Goal: Information Seeking & Learning: Learn about a topic

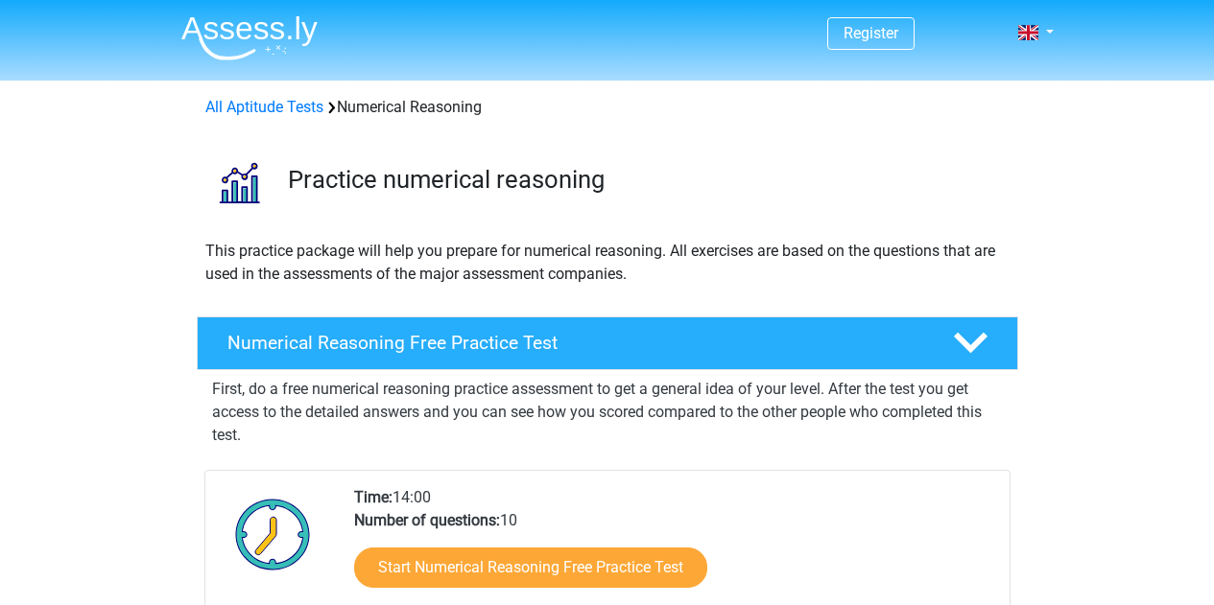
scroll to position [312, 0]
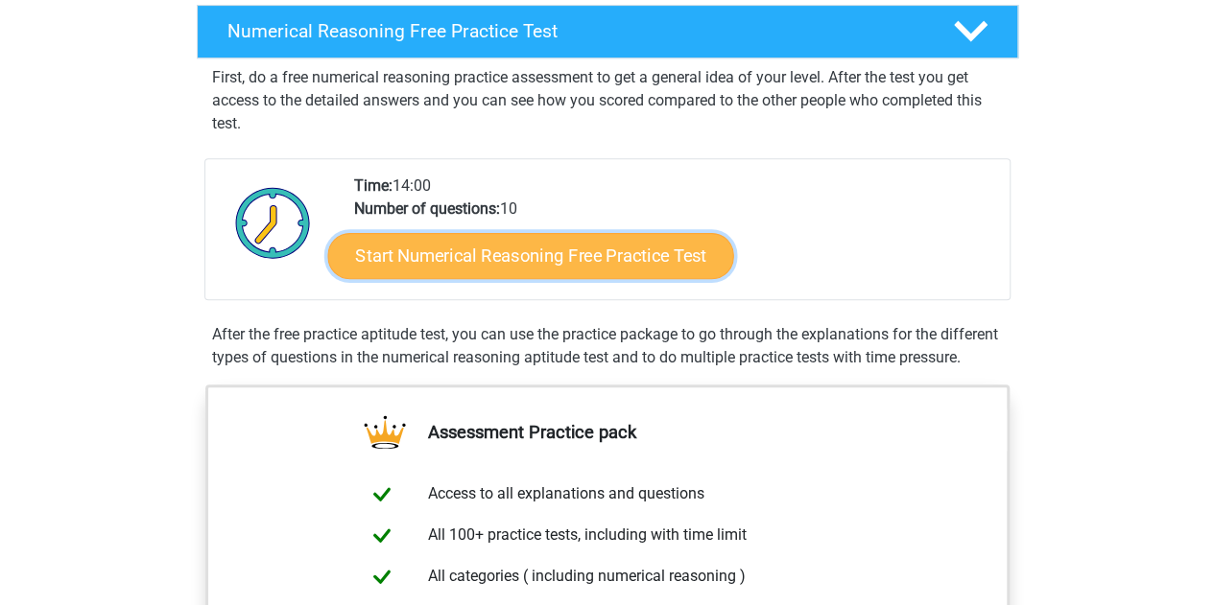
click at [509, 250] on link "Start Numerical Reasoning Free Practice Test" at bounding box center [530, 255] width 406 height 46
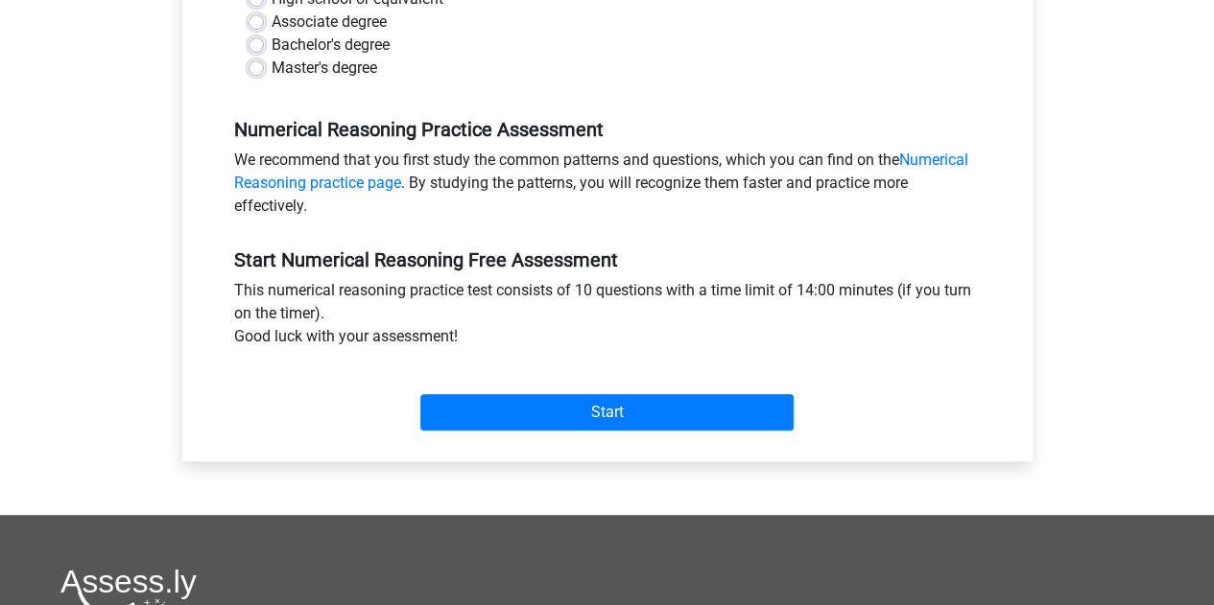
scroll to position [495, 0]
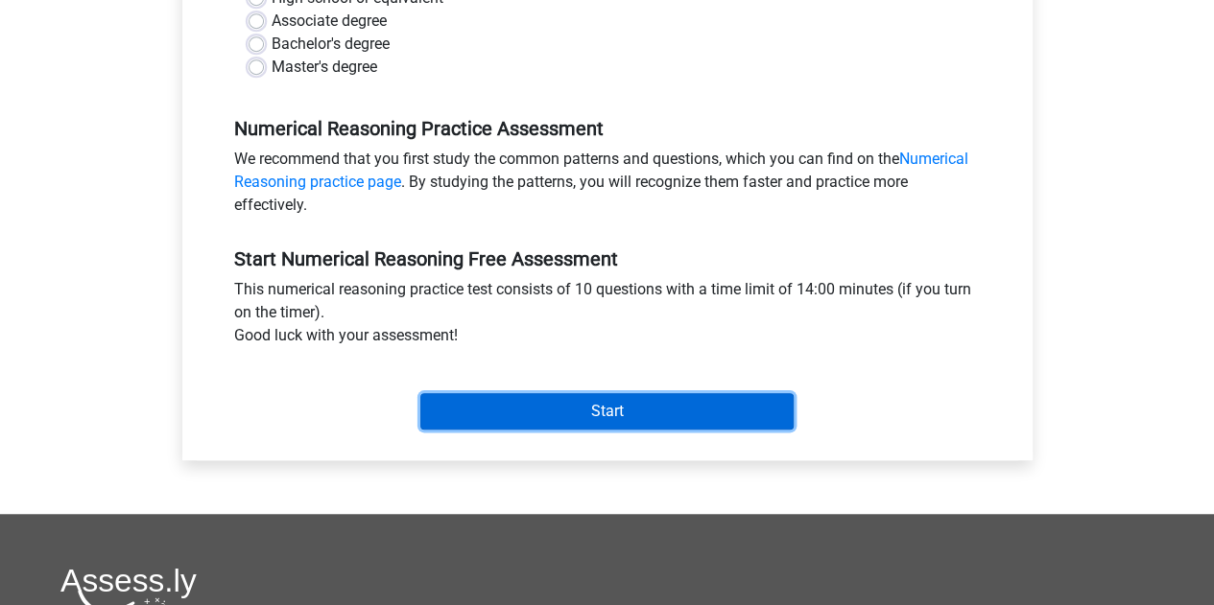
click at [491, 426] on input "Start" at bounding box center [606, 411] width 373 height 36
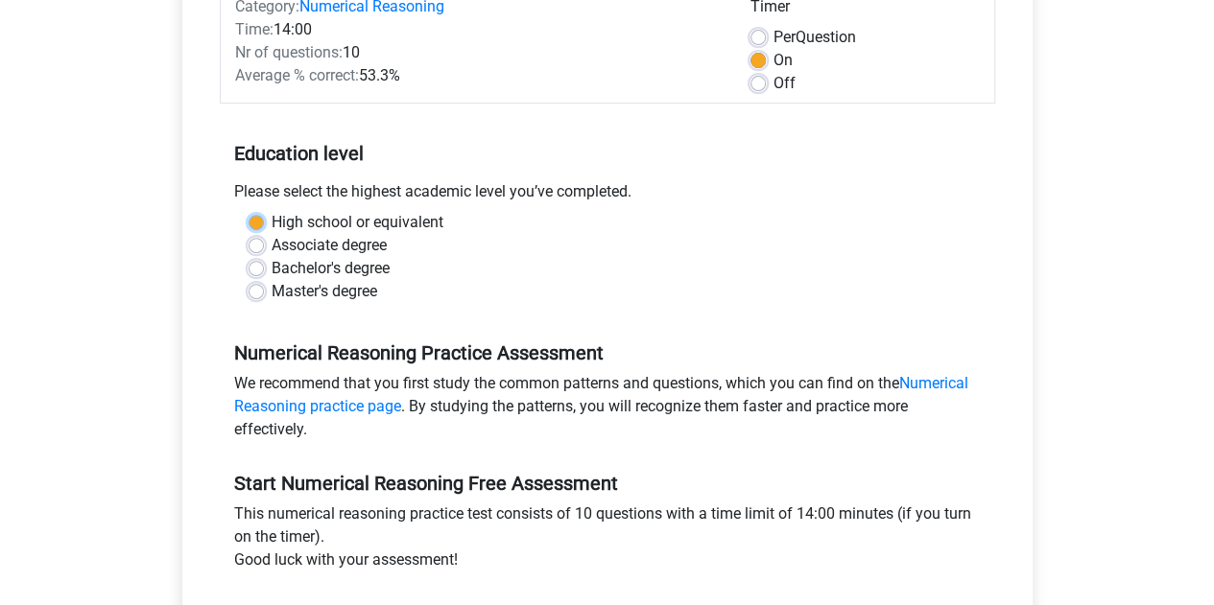
scroll to position [270, 0]
click at [995, 344] on div "Category: Numerical Reasoning Time: 14:00 Nr of questions: 10 Average % correct…" at bounding box center [607, 321] width 821 height 729
click at [271, 295] on label "Master's degree" at bounding box center [324, 292] width 106 height 23
click at [262, 295] on input "Master's degree" at bounding box center [255, 290] width 15 height 19
radio input "true"
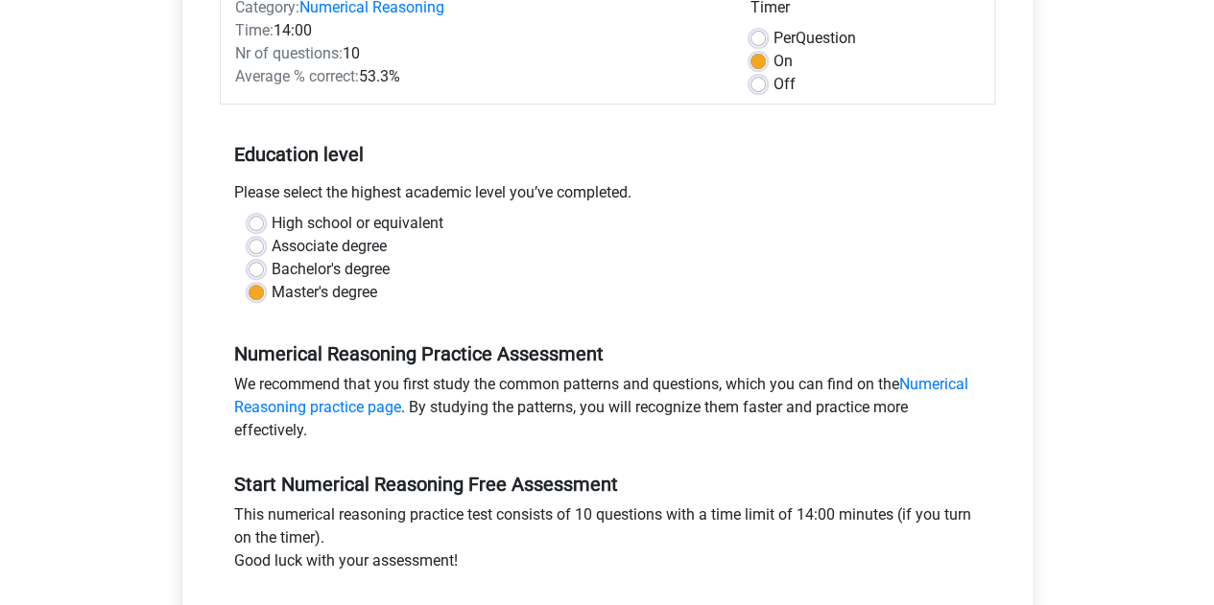
click at [271, 267] on label "Bachelor's degree" at bounding box center [330, 269] width 118 height 23
click at [257, 267] on input "Bachelor's degree" at bounding box center [255, 267] width 15 height 19
radio input "true"
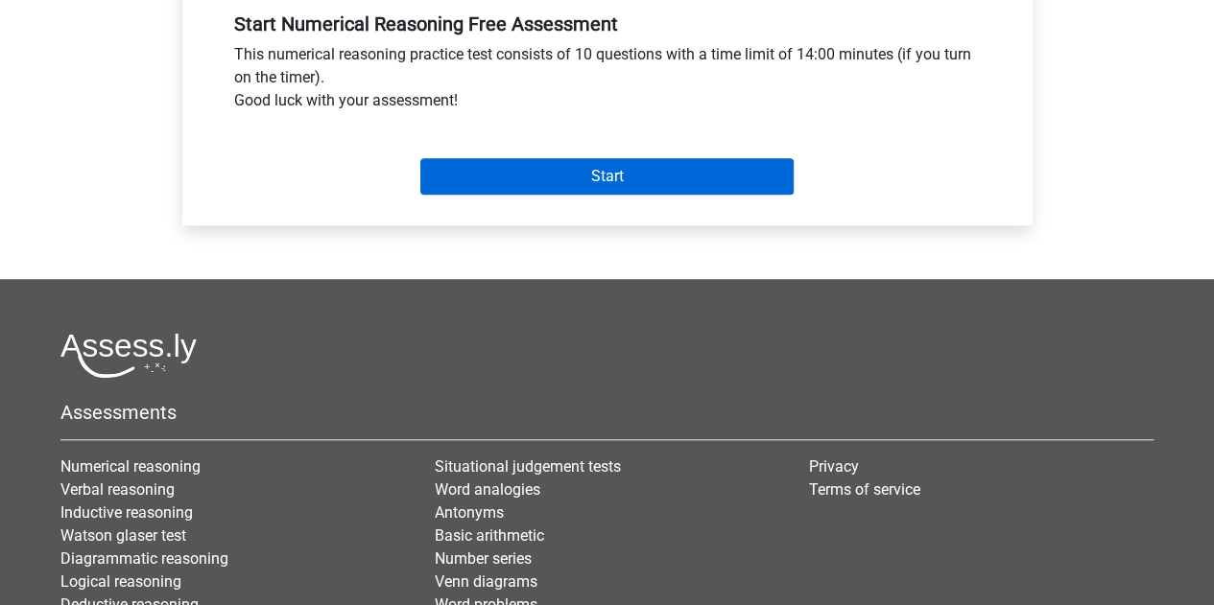
scroll to position [728, 0]
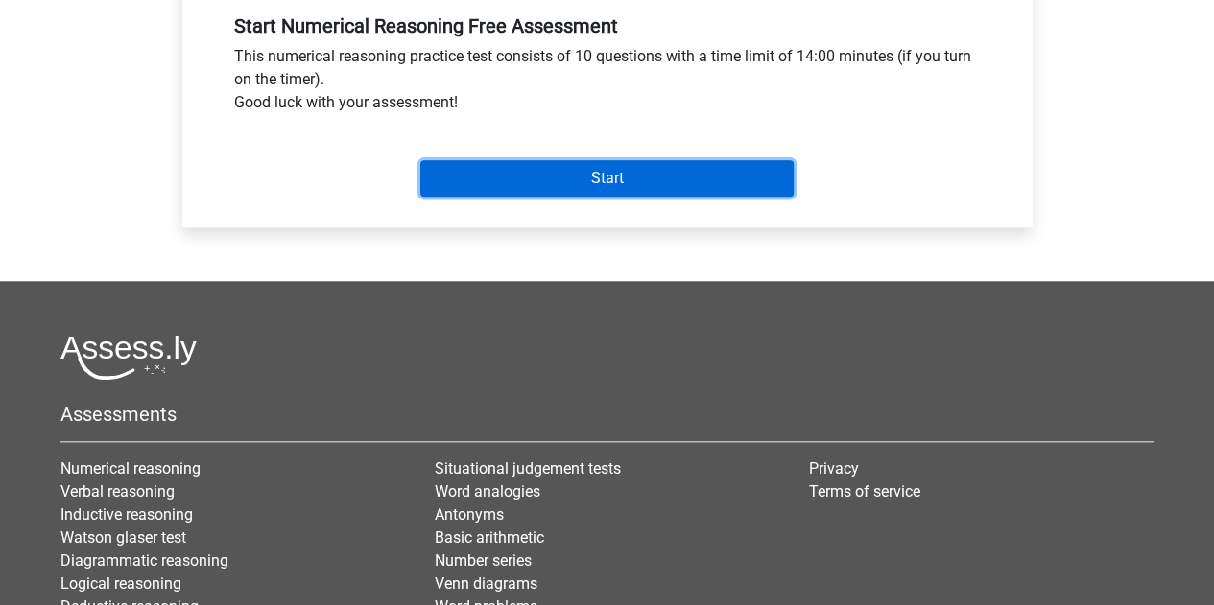
click at [588, 177] on input "Start" at bounding box center [606, 178] width 373 height 36
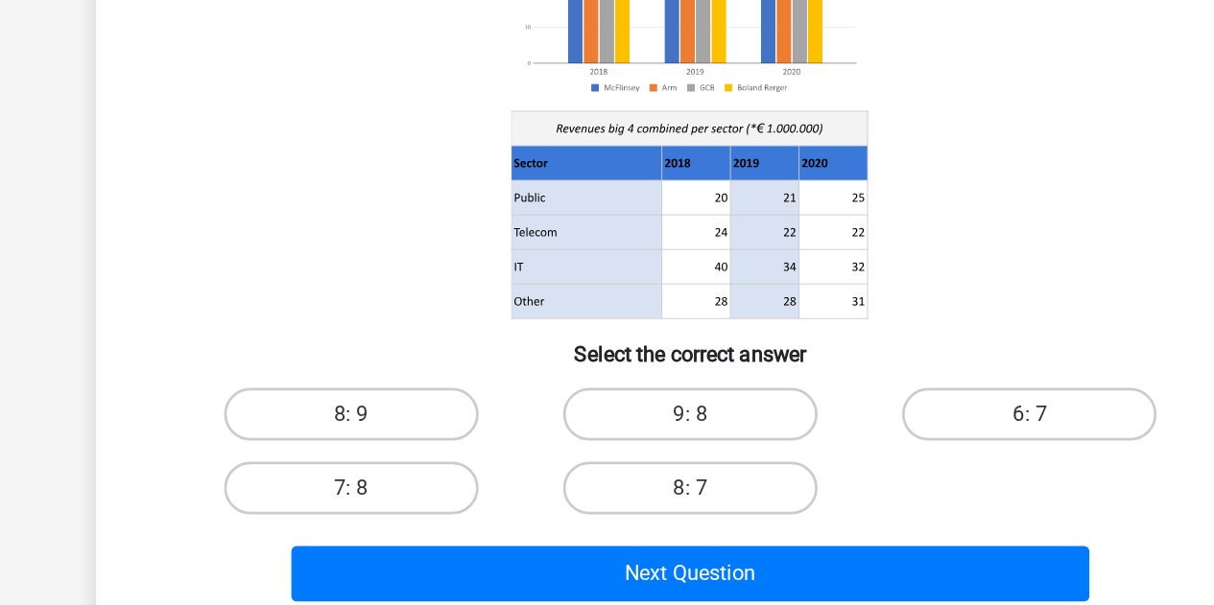
scroll to position [96, 0]
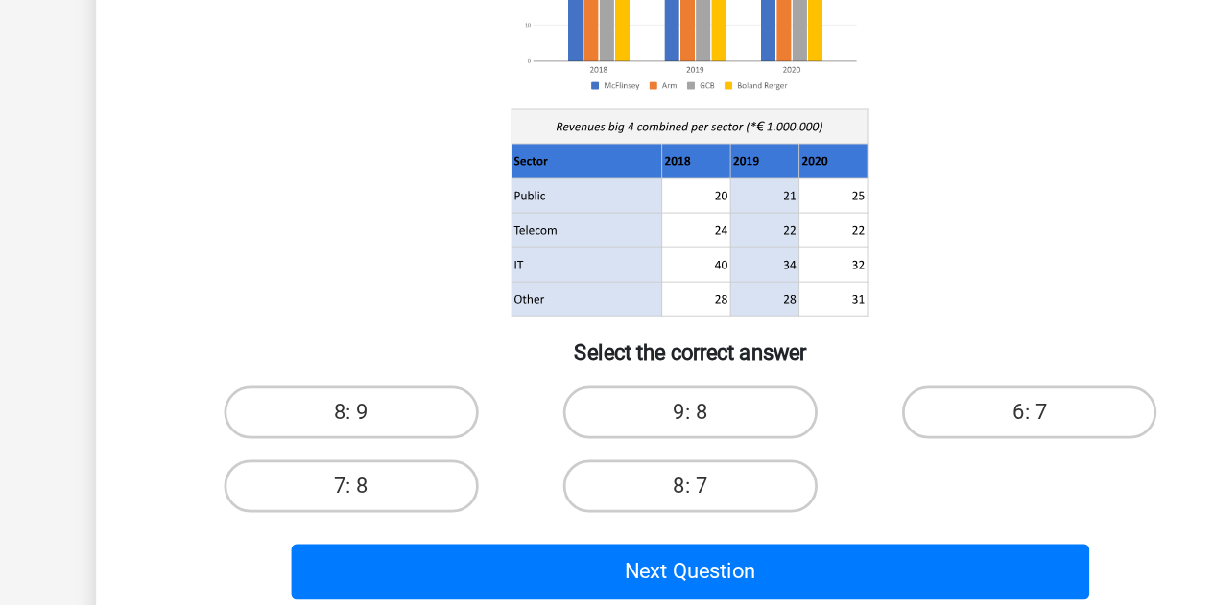
click at [660, 532] on label "8: 7" at bounding box center [606, 519] width 185 height 38
click at [619, 531] on input "8: 7" at bounding box center [612, 525] width 12 height 12
radio input "true"
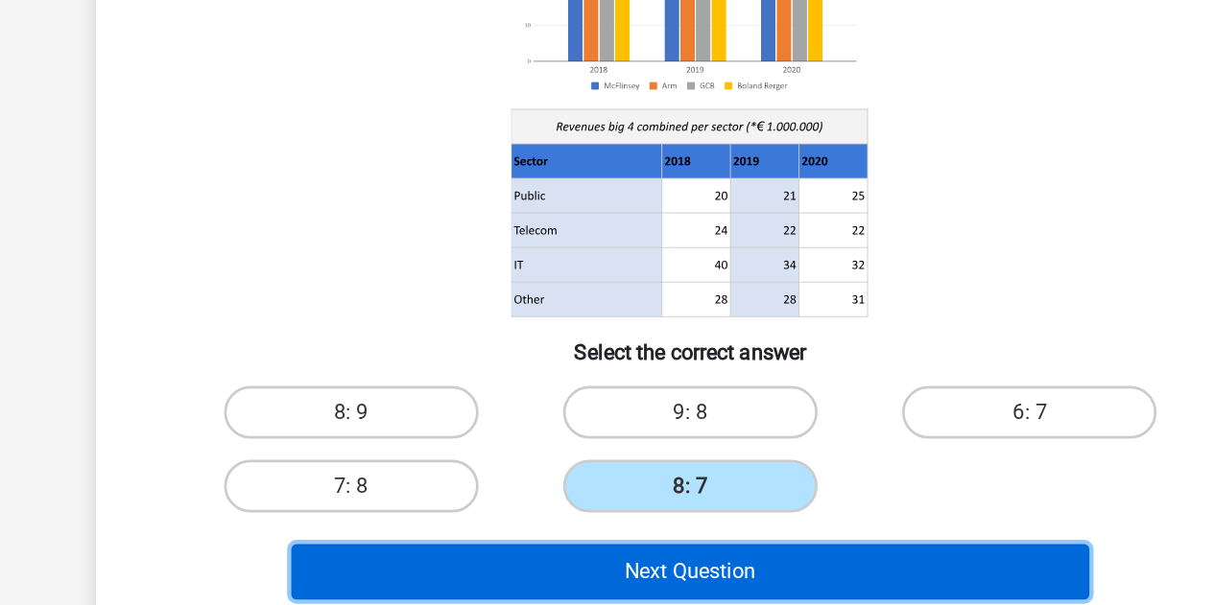
click at [690, 591] on button "Next Question" at bounding box center [607, 581] width 580 height 40
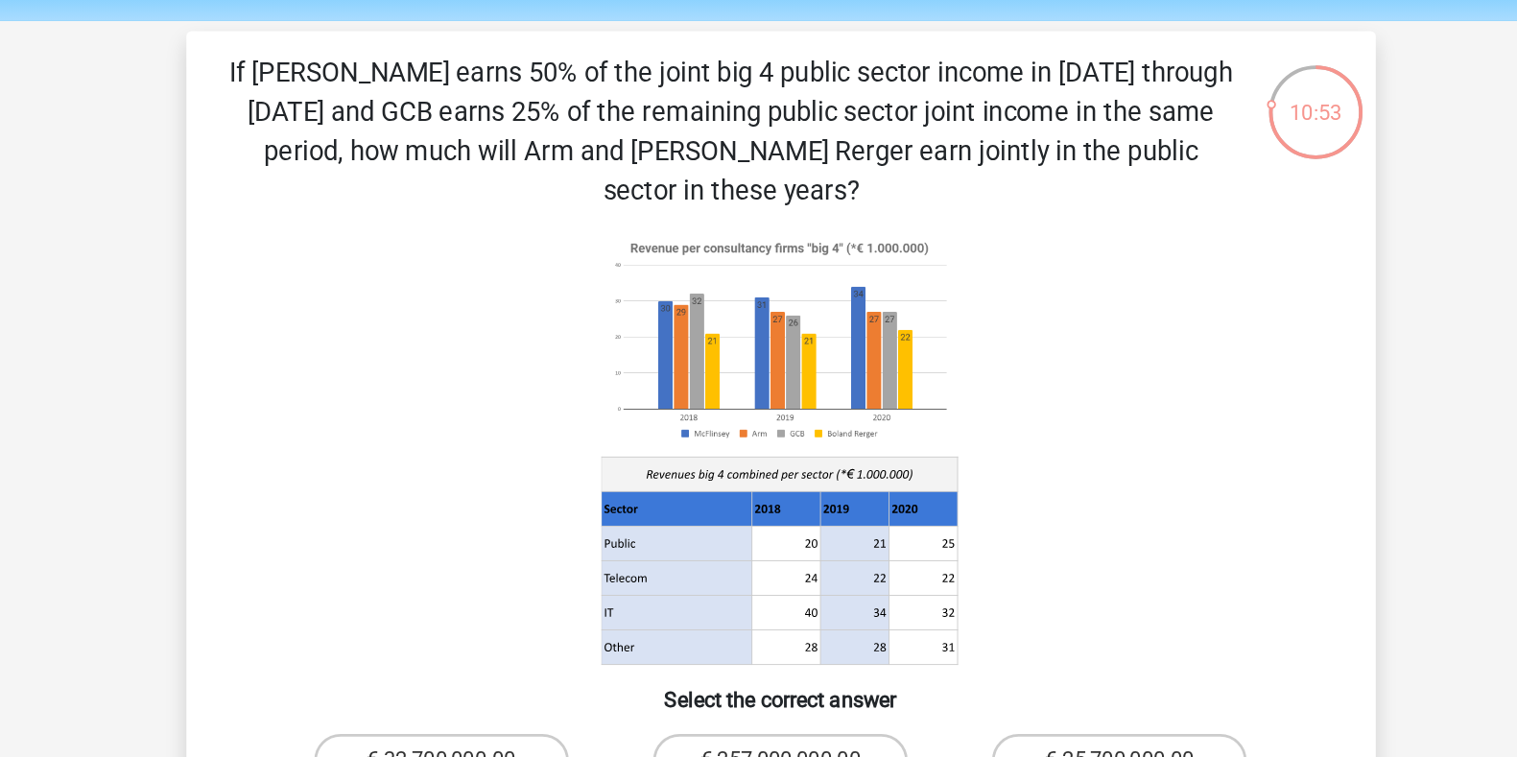
scroll to position [13, 0]
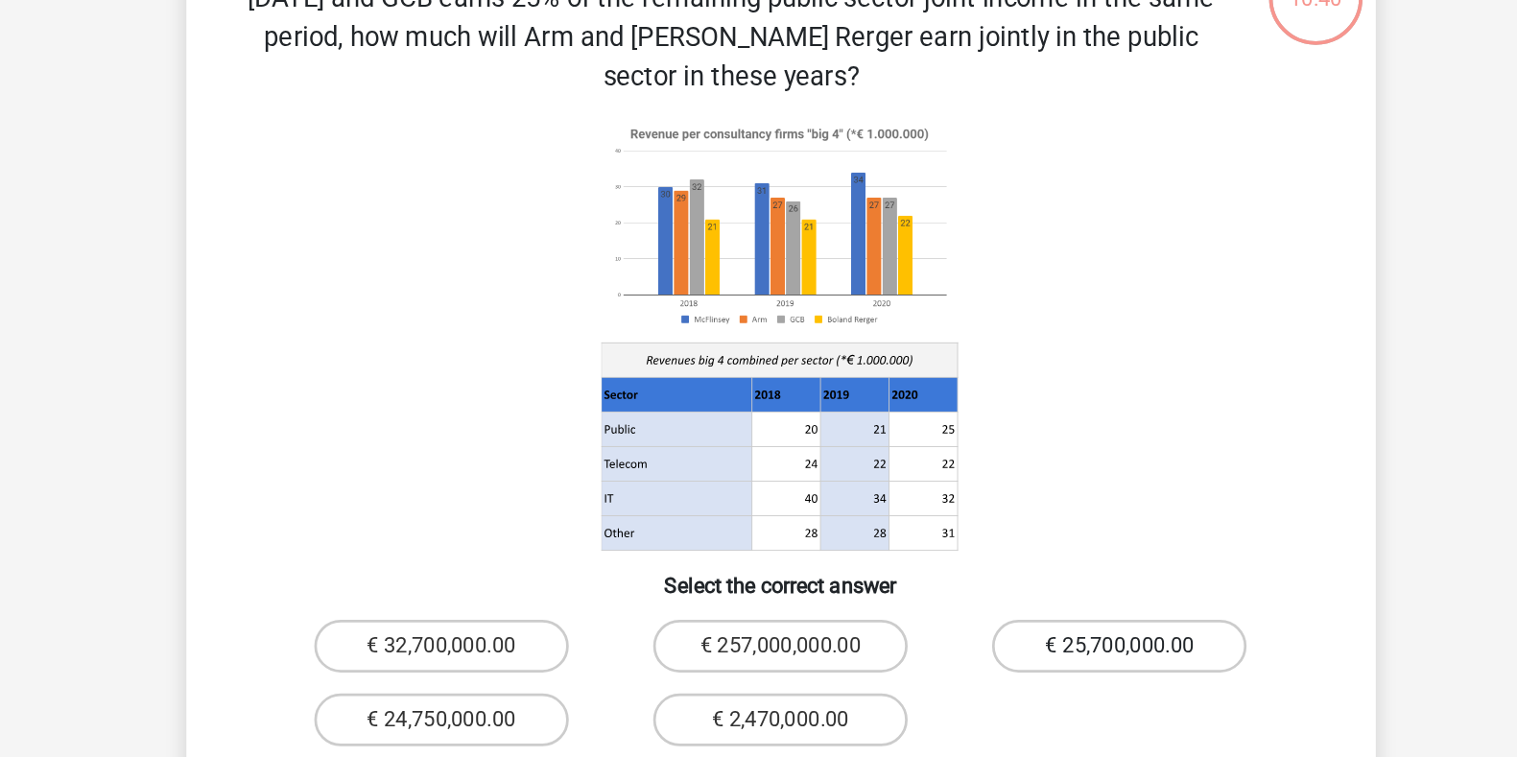
click at [1054, 586] on label "€ 25,700,000.00" at bounding box center [1004, 605] width 185 height 38
click at [1018, 604] on input "€ 25,700,000.00" at bounding box center [1011, 611] width 12 height 12
radio input "true"
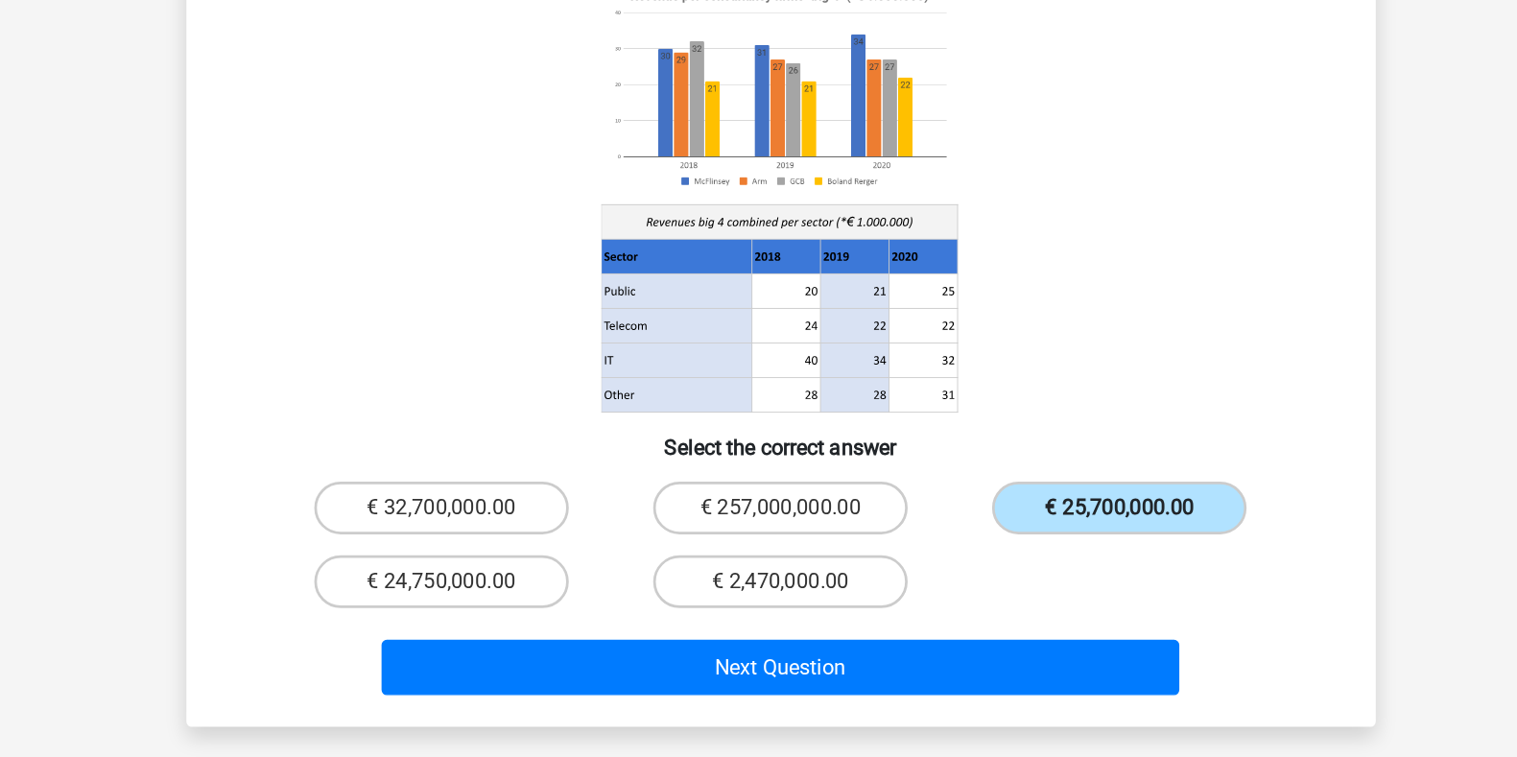
scroll to position [184, 0]
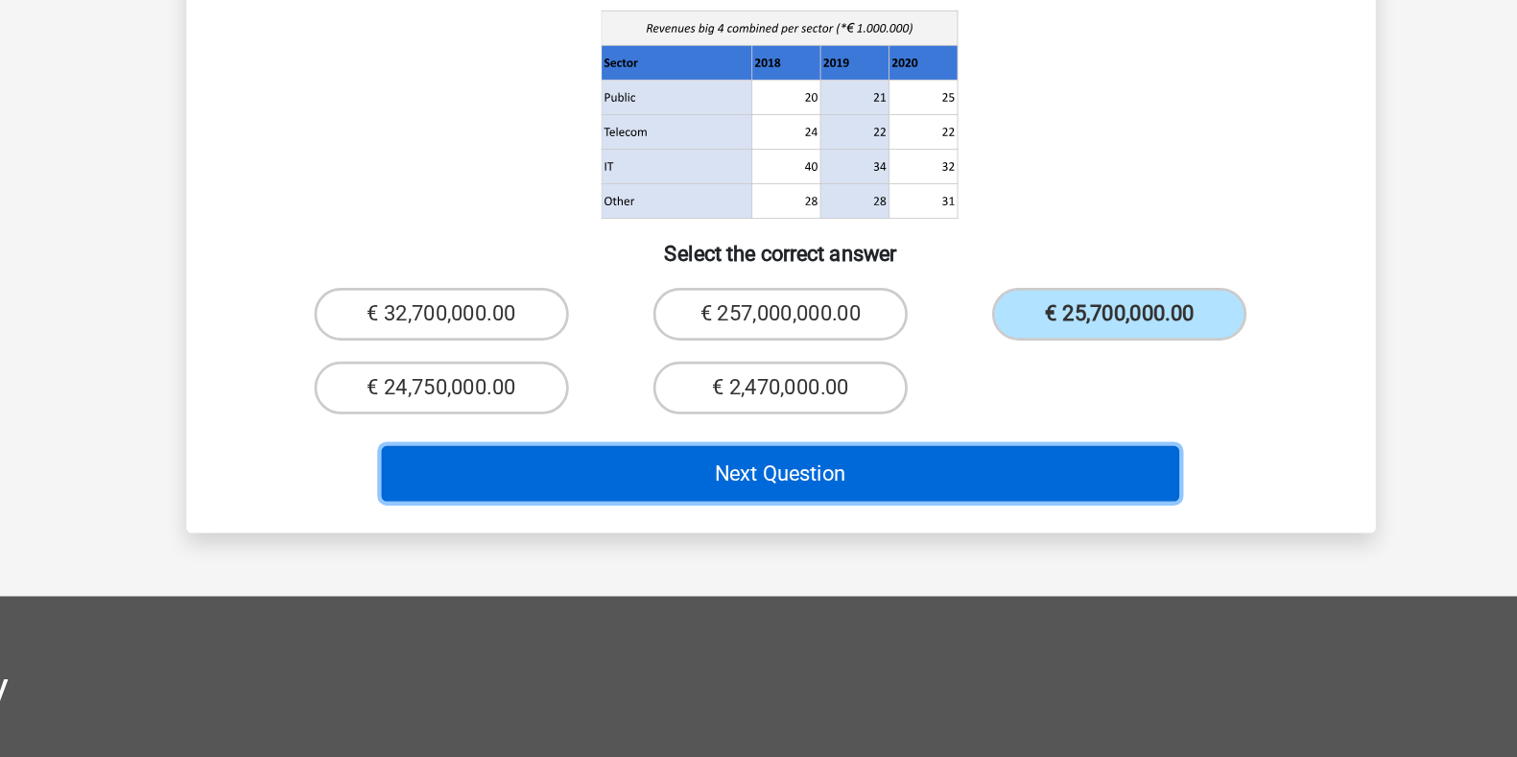
click at [1003, 531] on button "Next Question" at bounding box center [758, 551] width 580 height 40
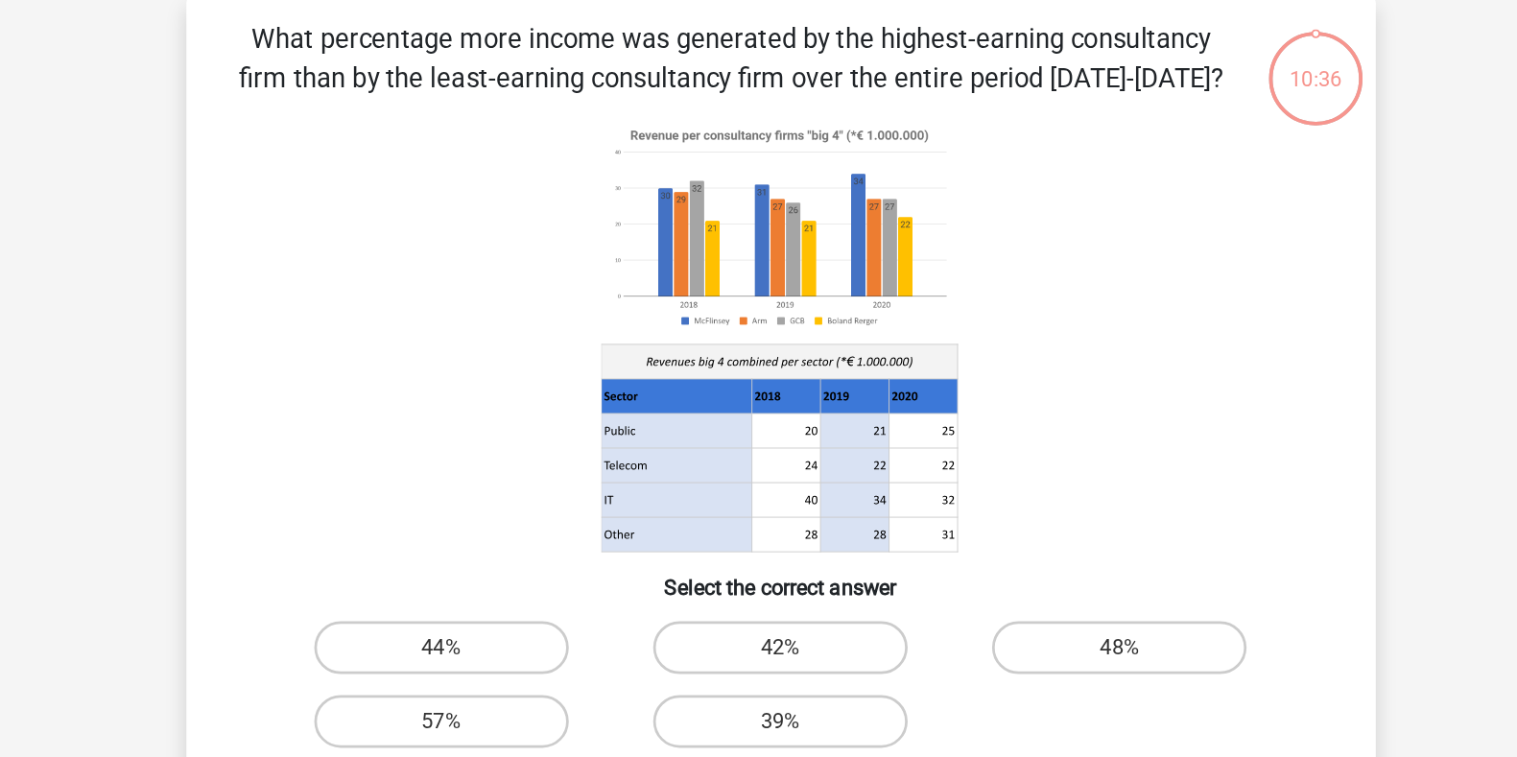
scroll to position [88, 0]
